Goal: Task Accomplishment & Management: Complete application form

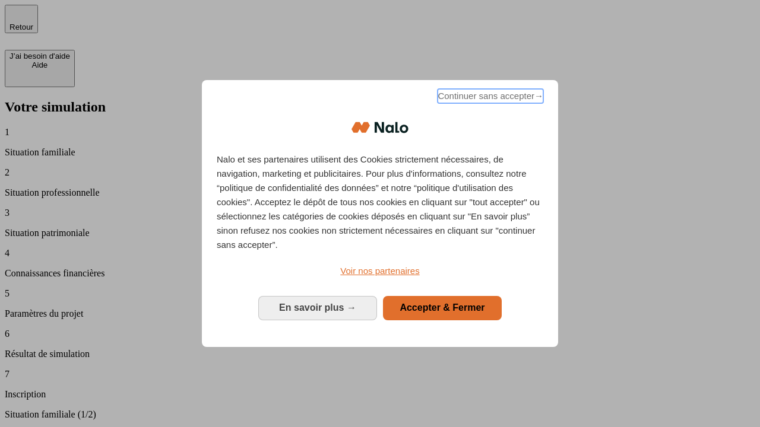
click at [489, 98] on span "Continuer sans accepter →" at bounding box center [490, 96] width 106 height 14
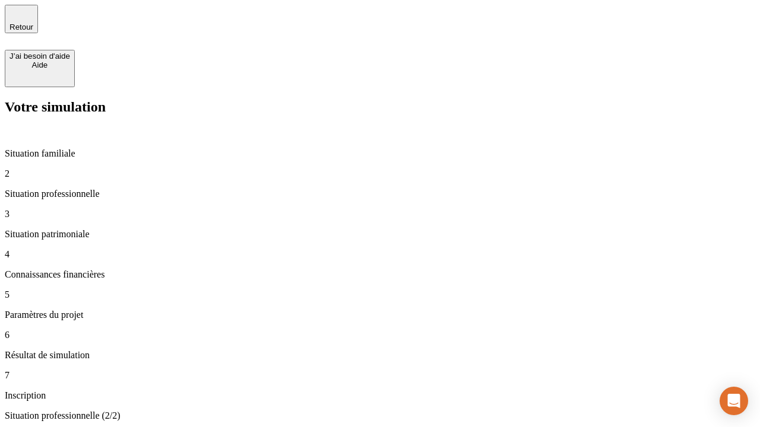
type input "30 000"
type input "1 000"
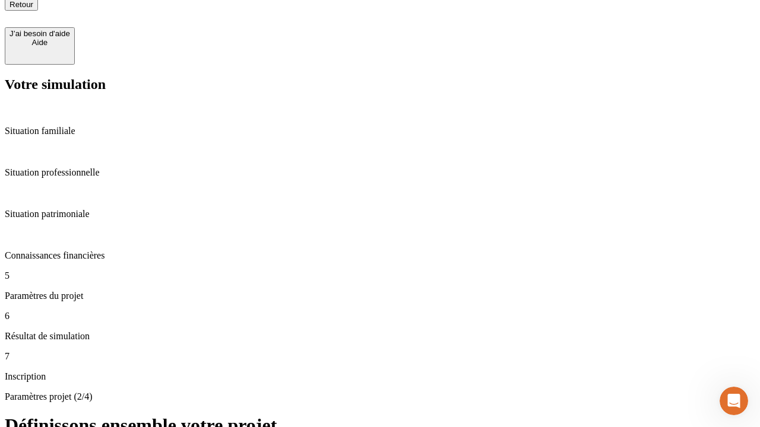
scroll to position [12, 0]
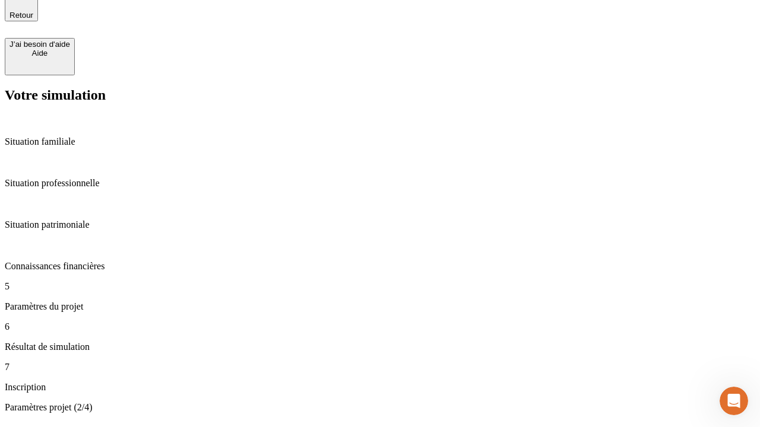
type input "65"
type input "5 000"
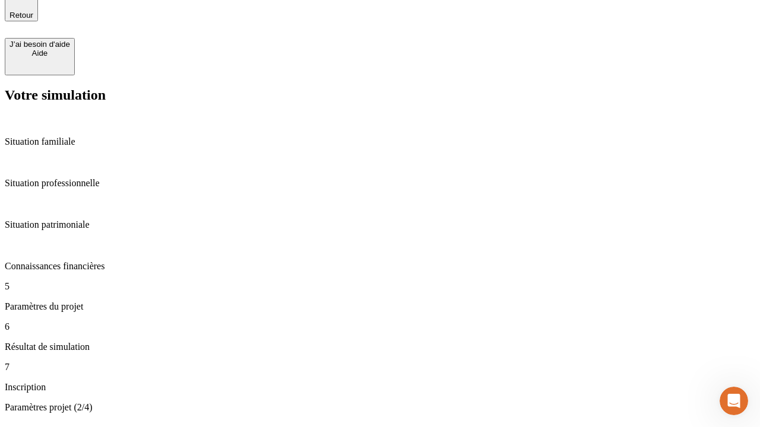
type input "640"
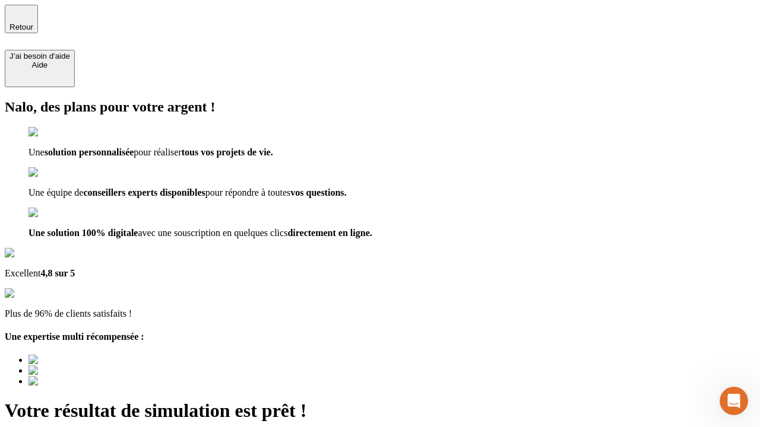
type input "[EMAIL_ADDRESS][DOMAIN_NAME]"
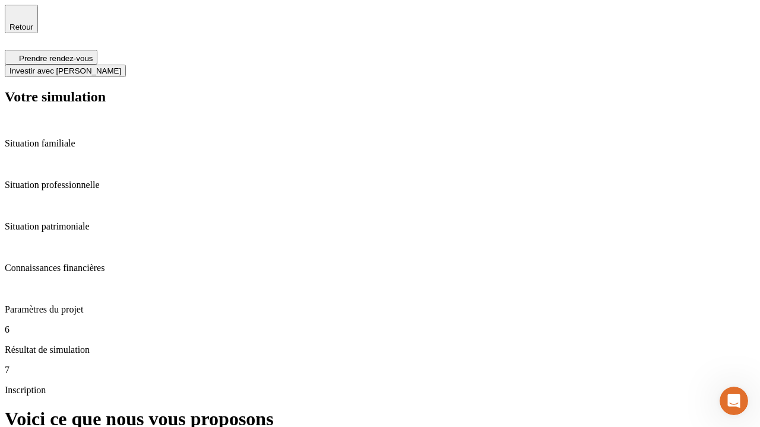
click at [121, 66] on span "Investir avec [PERSON_NAME]" at bounding box center [65, 70] width 112 height 9
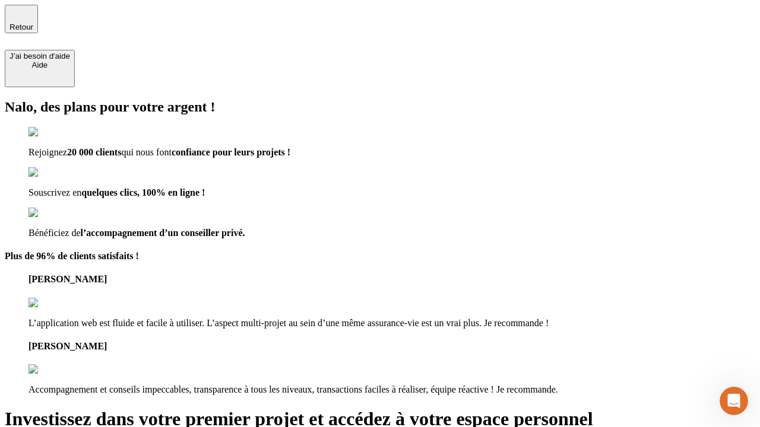
type input "[PERSON_NAME][EMAIL_ADDRESS][DOMAIN_NAME]"
